Goal: Information Seeking & Learning: Learn about a topic

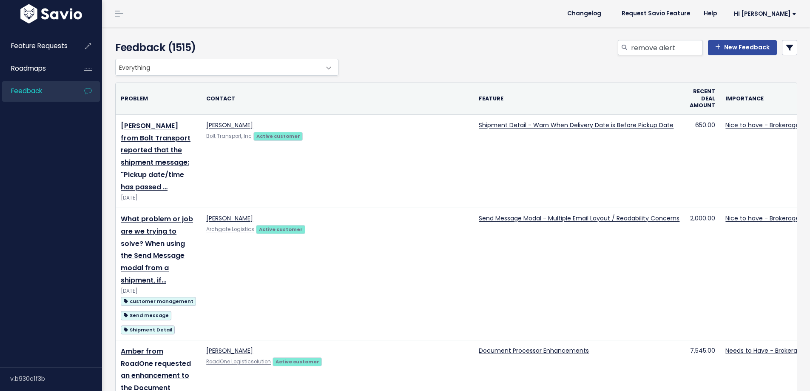
type input "remove alert"
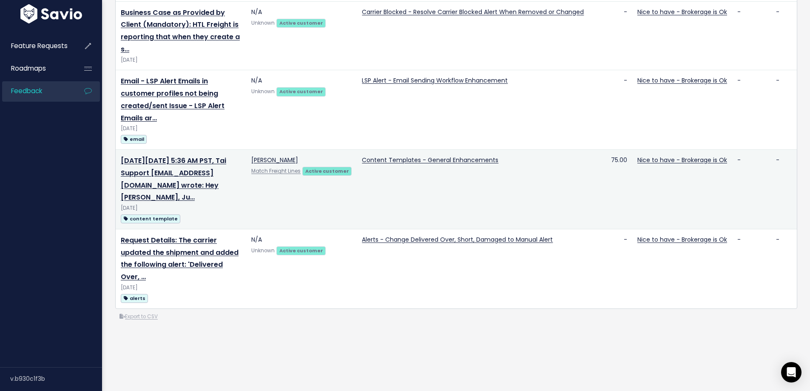
scroll to position [170, 0]
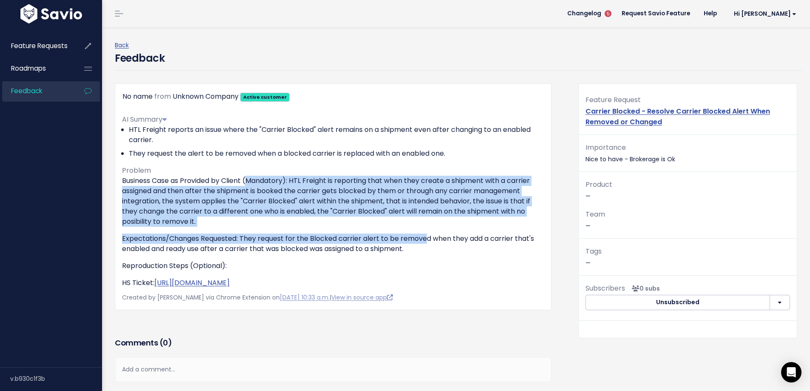
drag, startPoint x: 268, startPoint y: 178, endPoint x: 427, endPoint y: 240, distance: 170.8
click at [427, 240] on div "Business Case as Provided by Client (Mandatory): HTL Freight is reporting that …" at bounding box center [333, 232] width 422 height 112
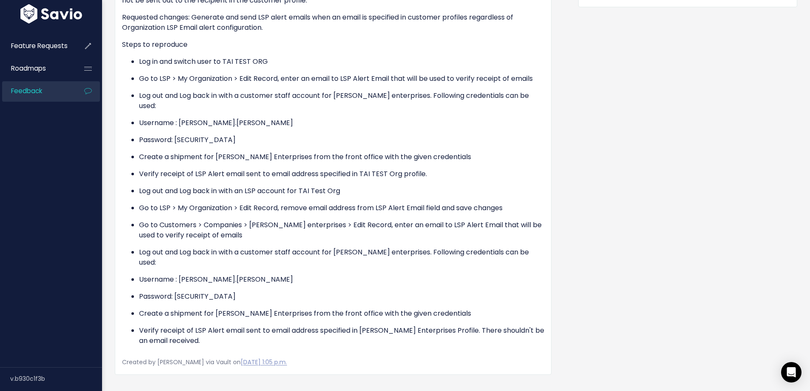
scroll to position [340, 0]
